Goal: Find specific page/section: Find specific page/section

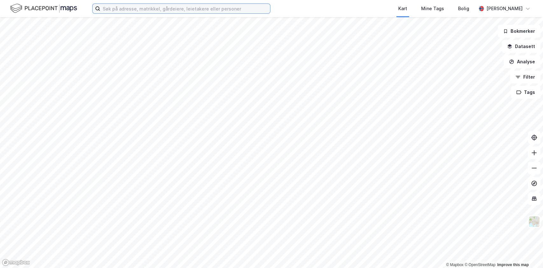
click at [184, 11] on input at bounding box center [185, 9] width 170 height 10
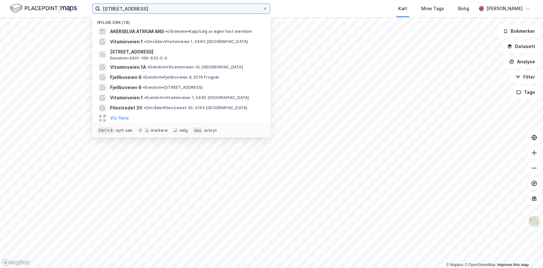
type input "[STREET_ADDRESS]"
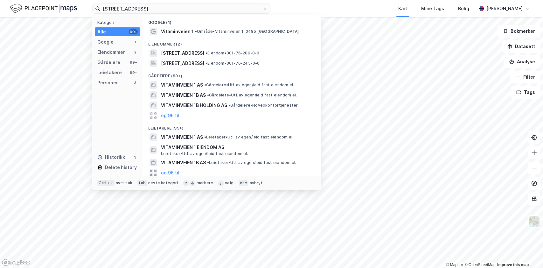
click at [187, 30] on span "Vitaminveien 1" at bounding box center [177, 32] width 33 height 8
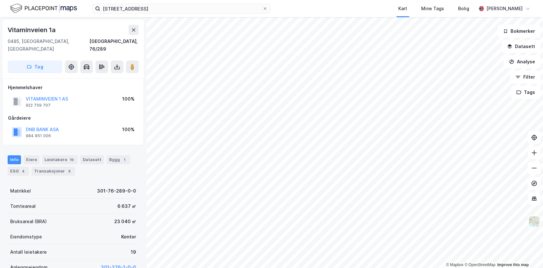
click at [526, 46] on button "Datasett" at bounding box center [521, 46] width 39 height 13
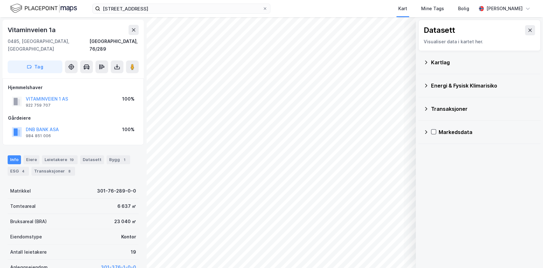
click at [449, 61] on div "Kartlag" at bounding box center [483, 63] width 104 height 8
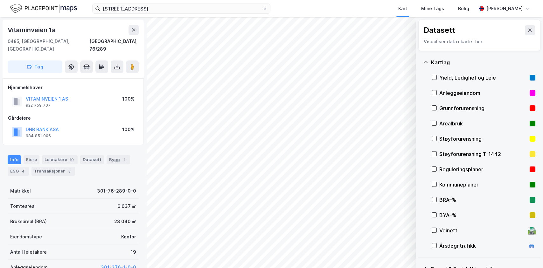
click at [455, 77] on div "Yield, Ledighet og Leie" at bounding box center [483, 78] width 88 height 8
click at [357, 6] on div "Kart Mine Tags Bolig" at bounding box center [388, 8] width 175 height 17
click at [525, 29] on button at bounding box center [530, 30] width 10 height 10
